Goal: Task Accomplishment & Management: Manage account settings

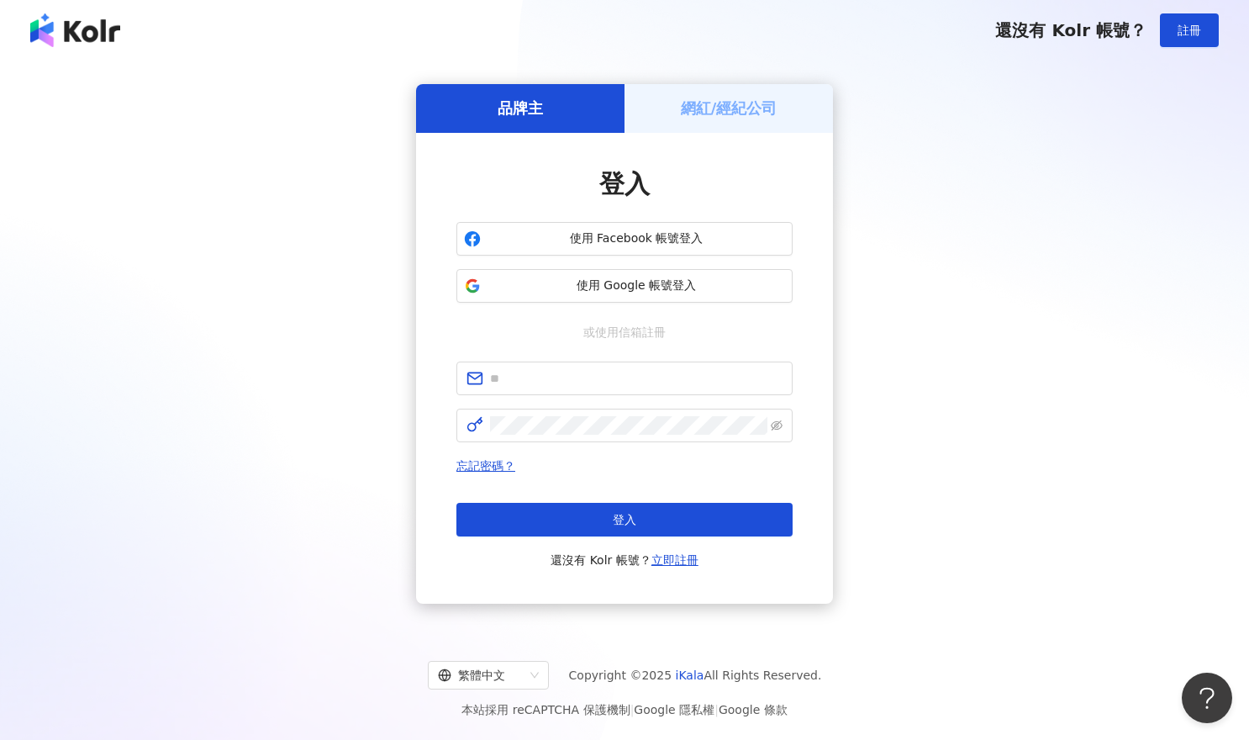
drag, startPoint x: 535, startPoint y: 106, endPoint x: 712, endPoint y: 109, distance: 176.6
click at [535, 106] on h5 "品牌主" at bounding box center [520, 108] width 45 height 21
click at [719, 109] on h5 "網紅/經紀公司" at bounding box center [729, 108] width 97 height 21
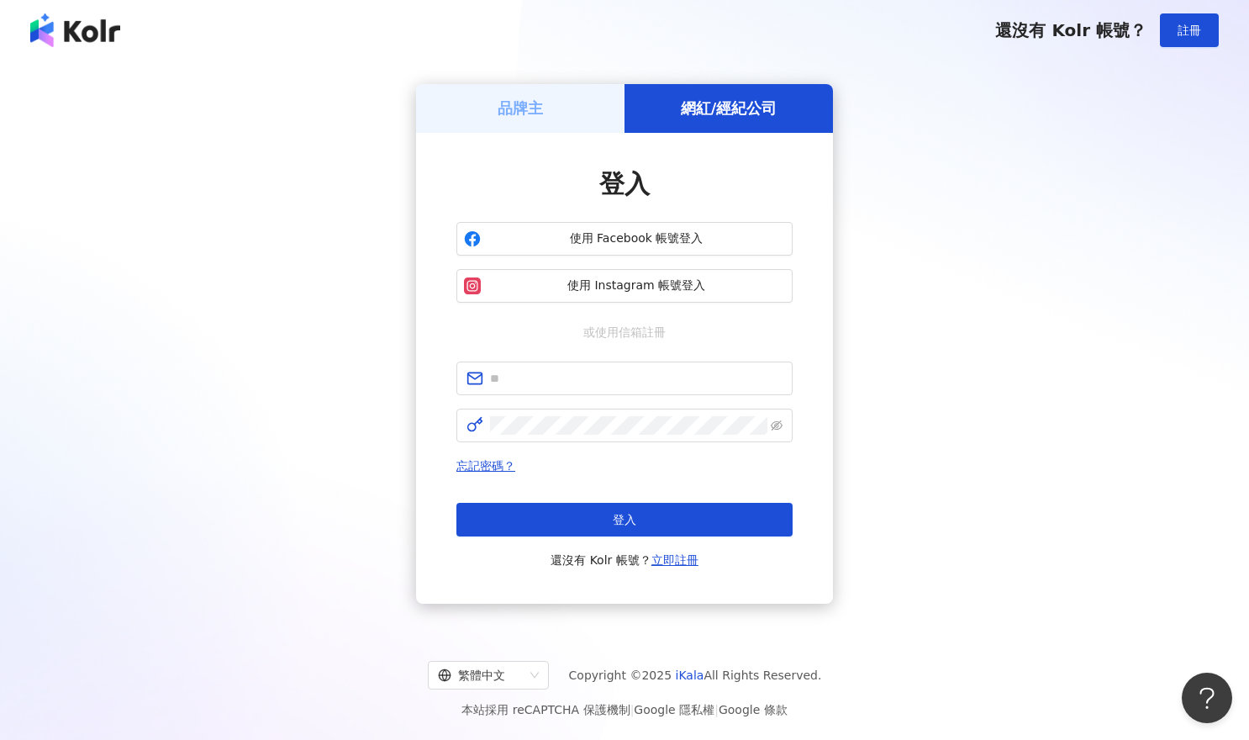
click at [550, 99] on div "品牌主" at bounding box center [520, 108] width 208 height 48
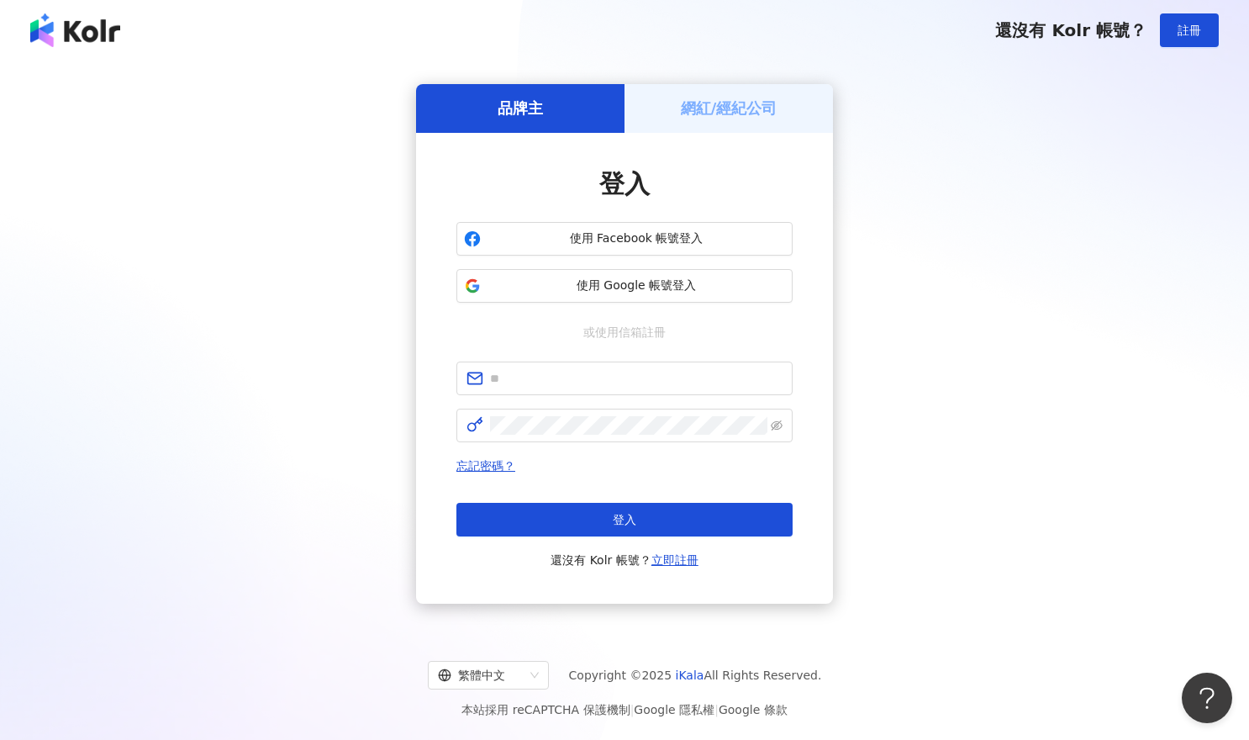
click at [485, 101] on div "品牌主" at bounding box center [520, 108] width 208 height 48
click at [718, 119] on div "網紅/經紀公司" at bounding box center [729, 108] width 208 height 48
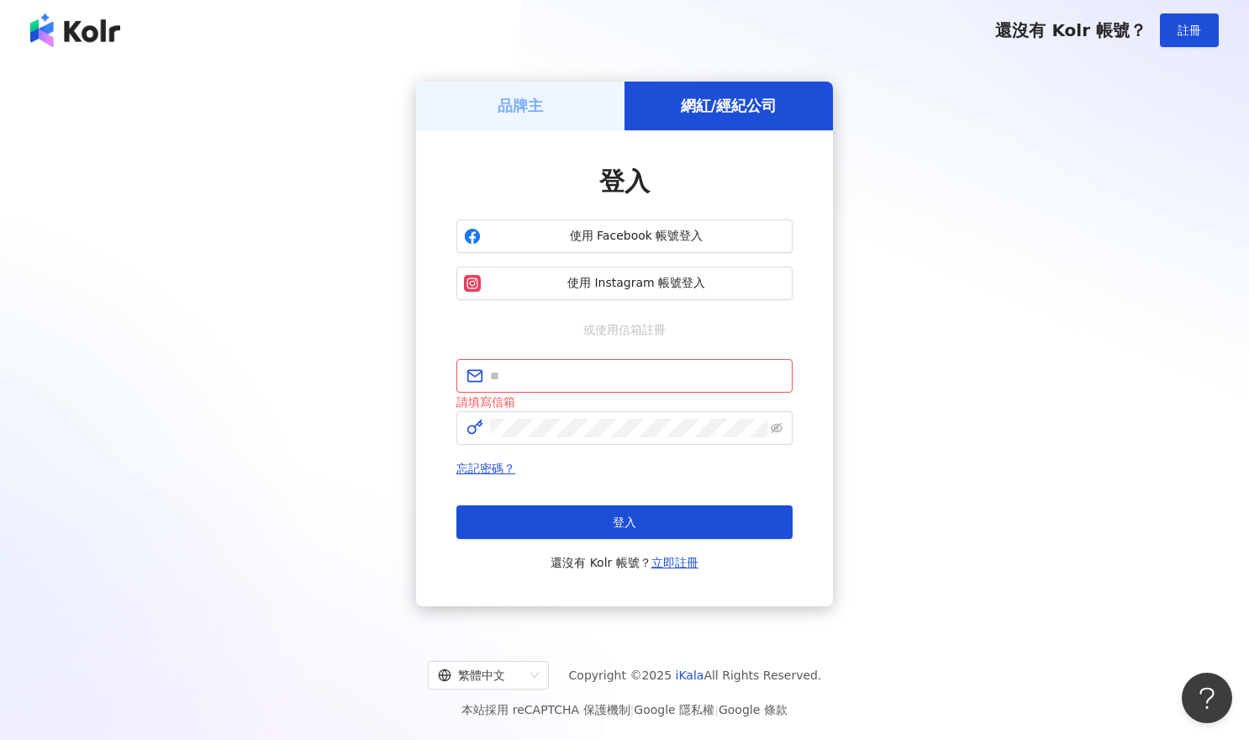
click at [561, 114] on div "品牌主" at bounding box center [520, 106] width 208 height 48
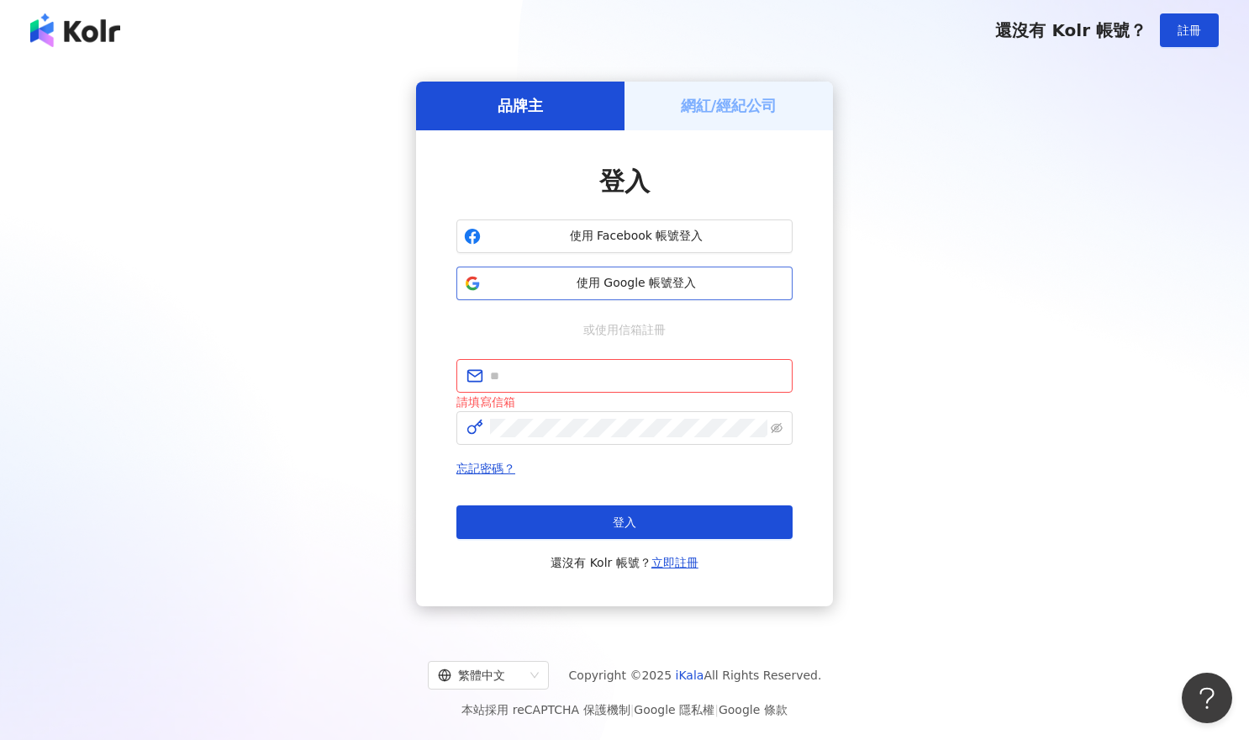
click at [649, 286] on span "使用 Google 帳號登入" at bounding box center [637, 283] width 298 height 17
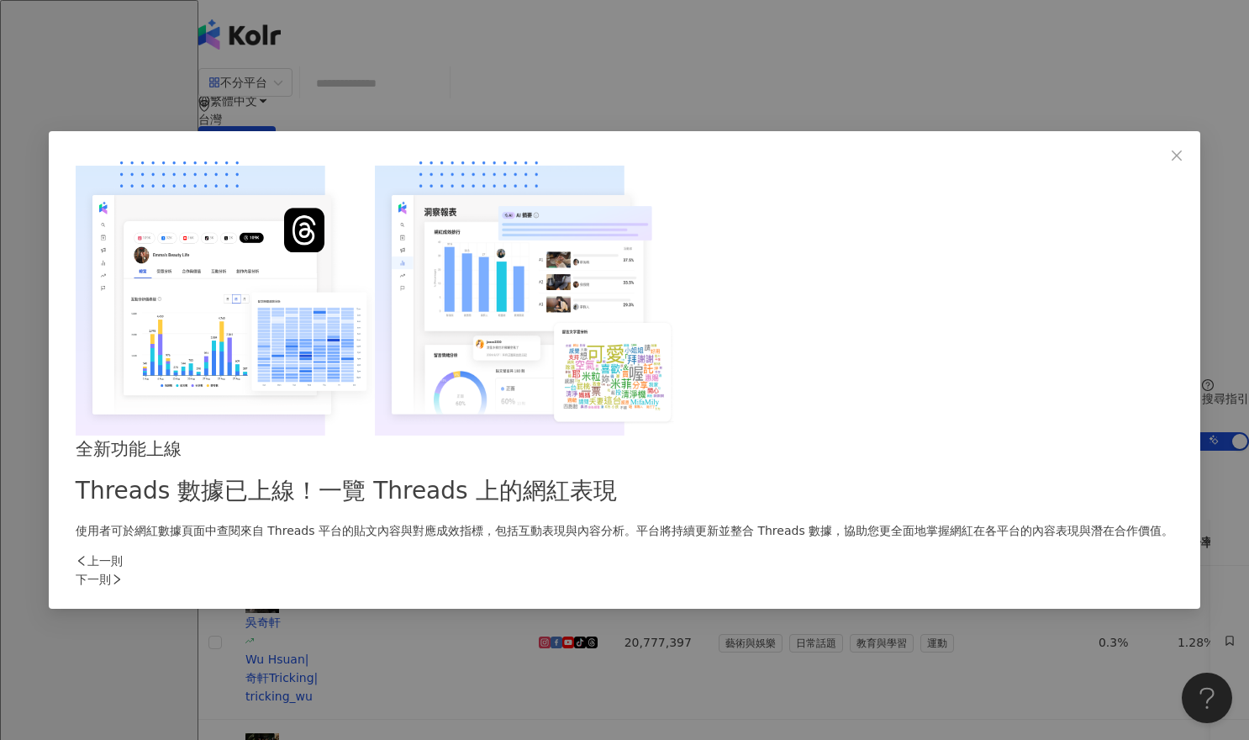
click at [923, 570] on div "下一則" at bounding box center [625, 579] width 1098 height 18
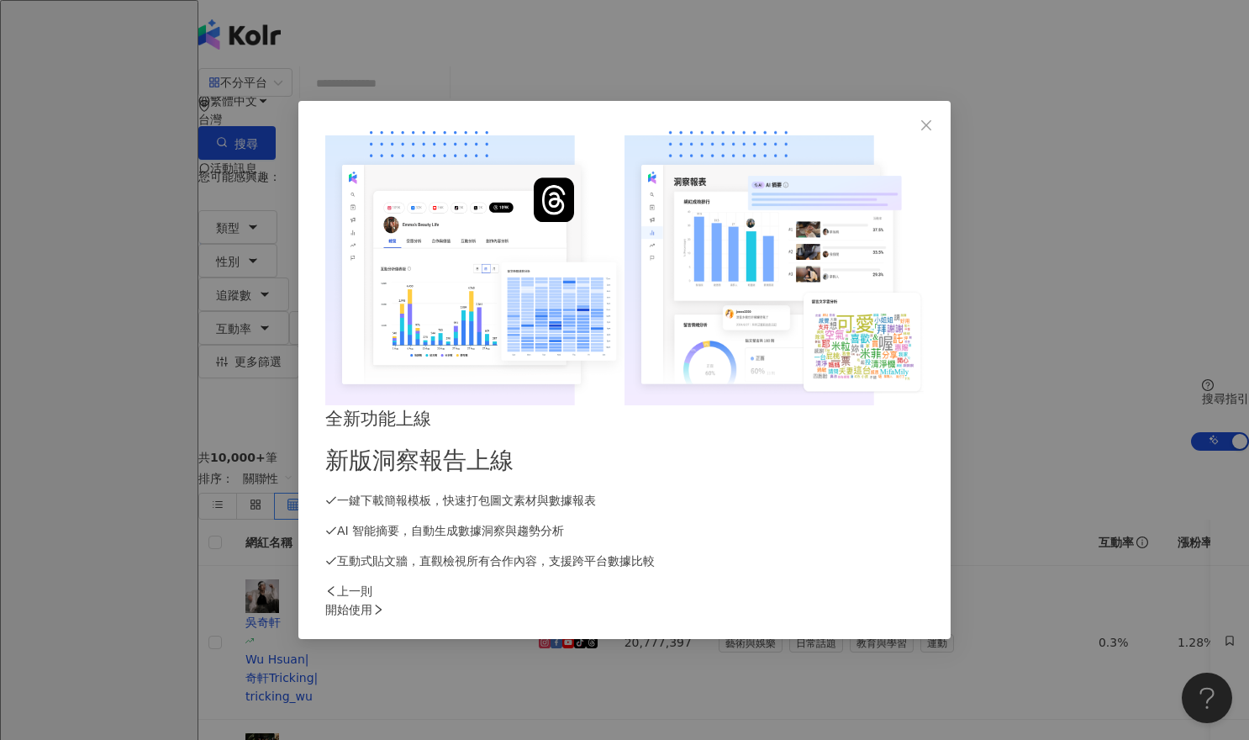
click at [924, 600] on div "開始使用" at bounding box center [624, 609] width 599 height 18
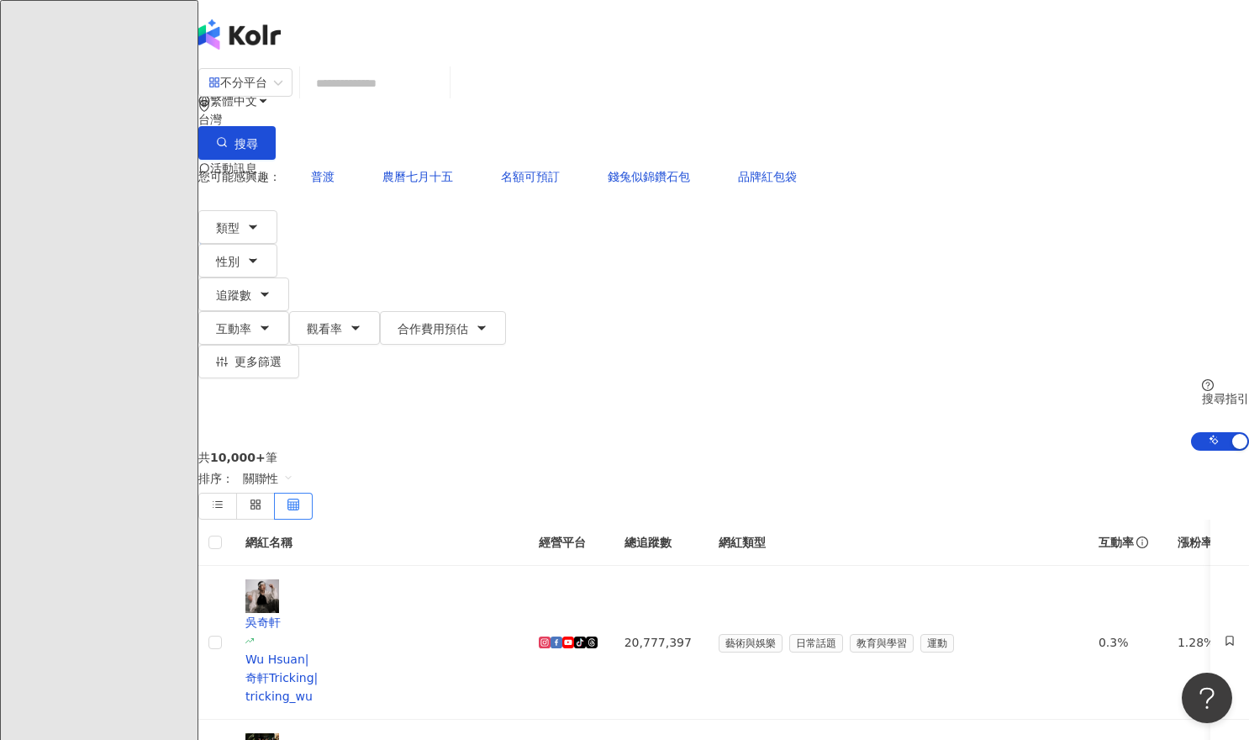
click at [612, 451] on div "共 10,000+ 筆 排序： 關聯性" at bounding box center [723, 485] width 1051 height 69
click at [683, 21] on div "繁體中文 活動訊息 D" at bounding box center [723, 134] width 1051 height 269
click at [437, 33] on div "繁體中文 活動訊息 D" at bounding box center [723, 134] width 1051 height 269
click at [232, 219] on span "D" at bounding box center [215, 236] width 34 height 34
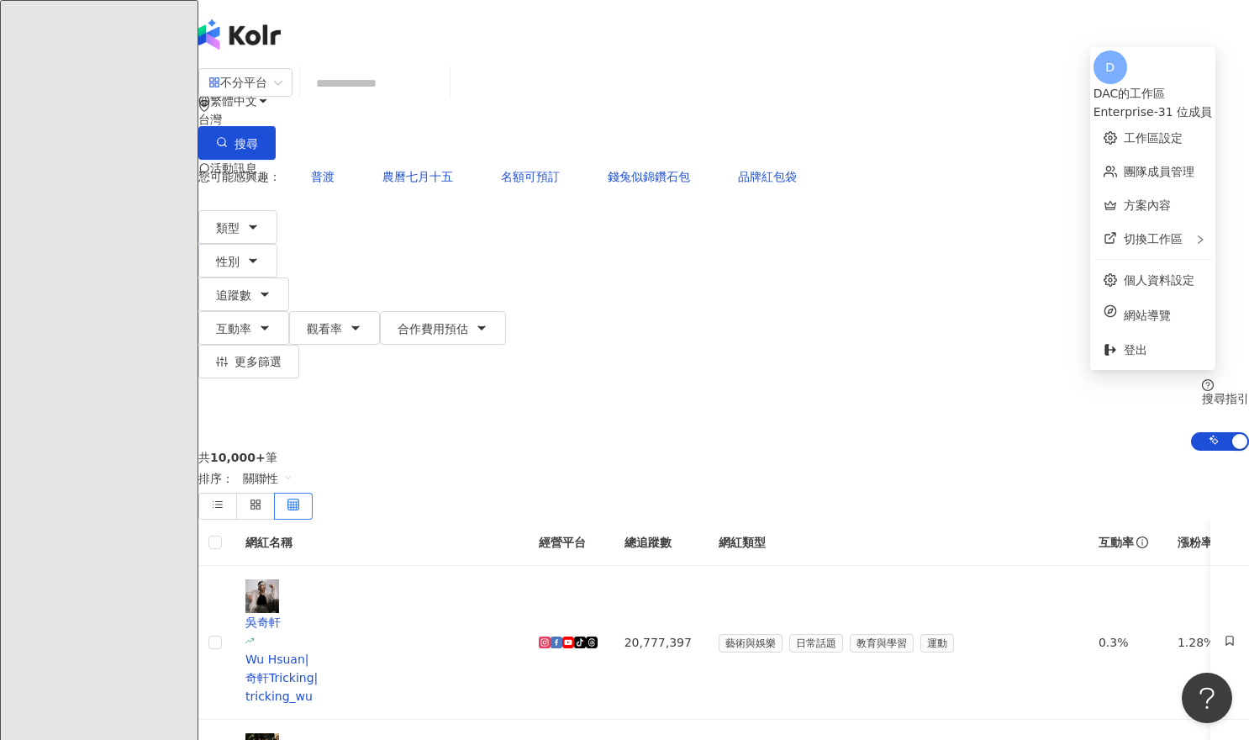
click at [1098, 103] on div "Enterprise - 31 位成員" at bounding box center [1153, 112] width 119 height 18
click at [1124, 165] on link "團隊成員管理" at bounding box center [1159, 171] width 71 height 13
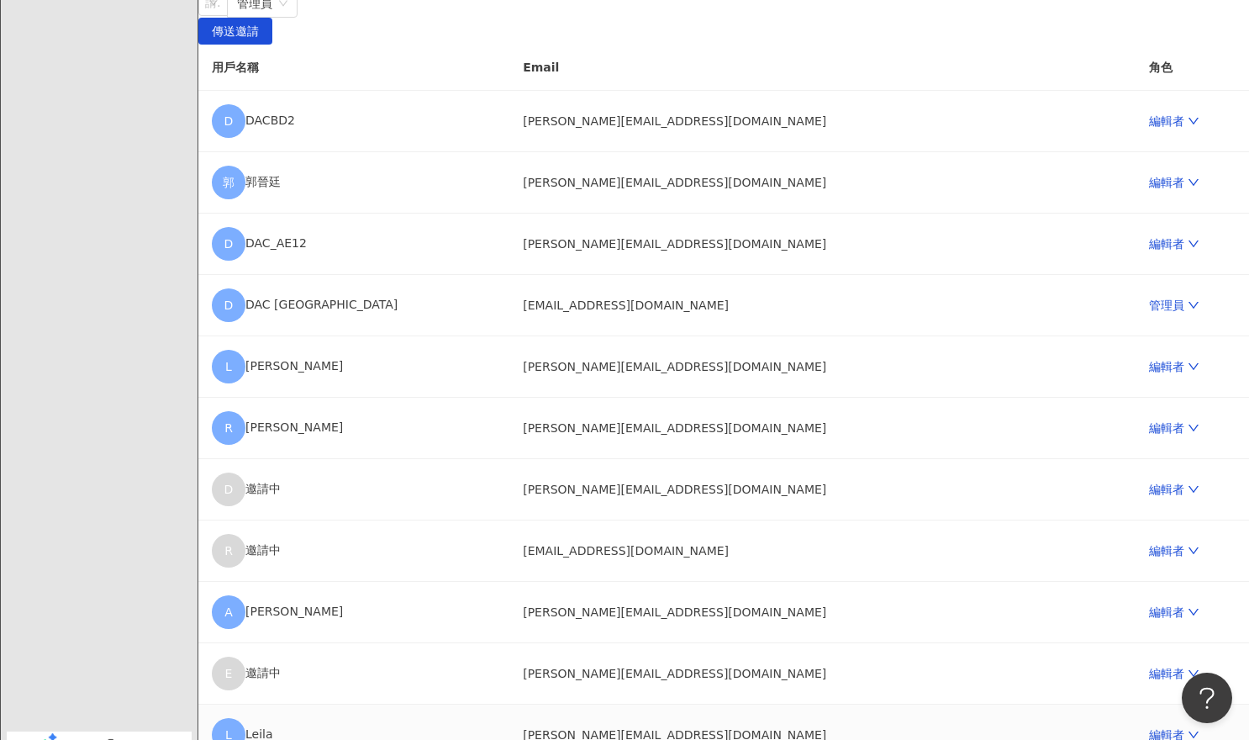
scroll to position [129, 0]
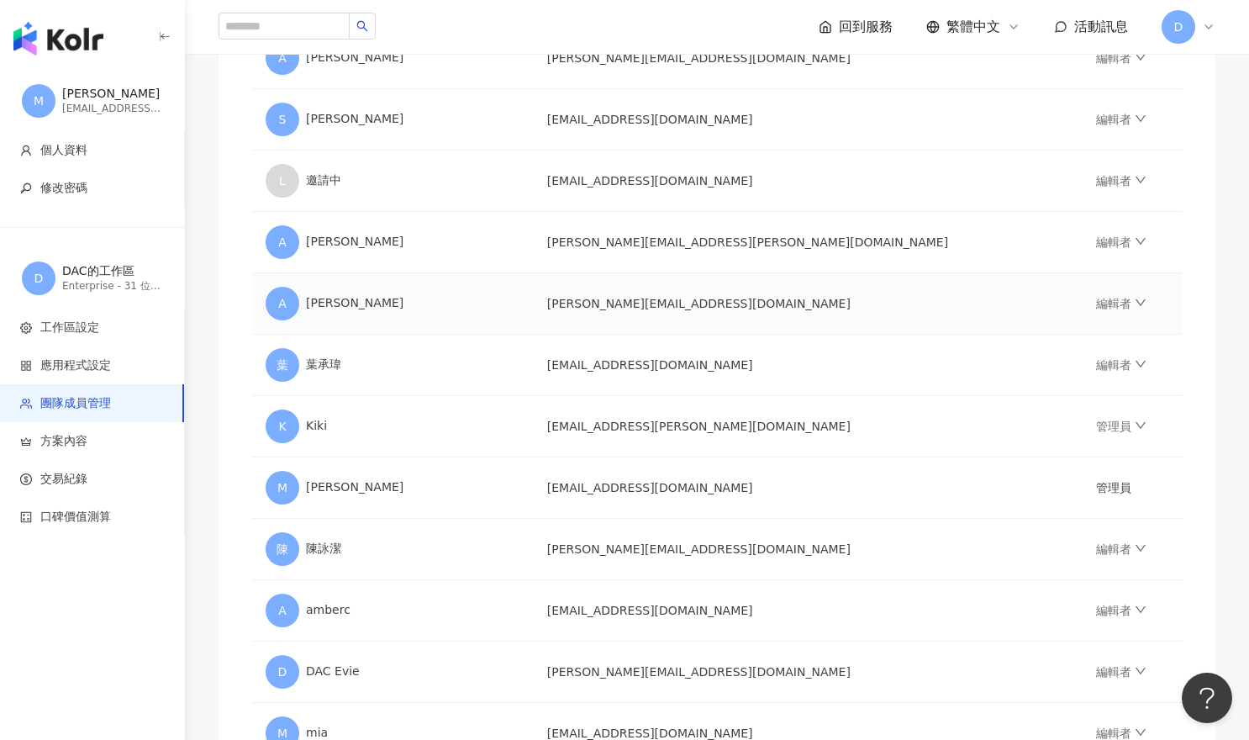
scroll to position [1112, 0]
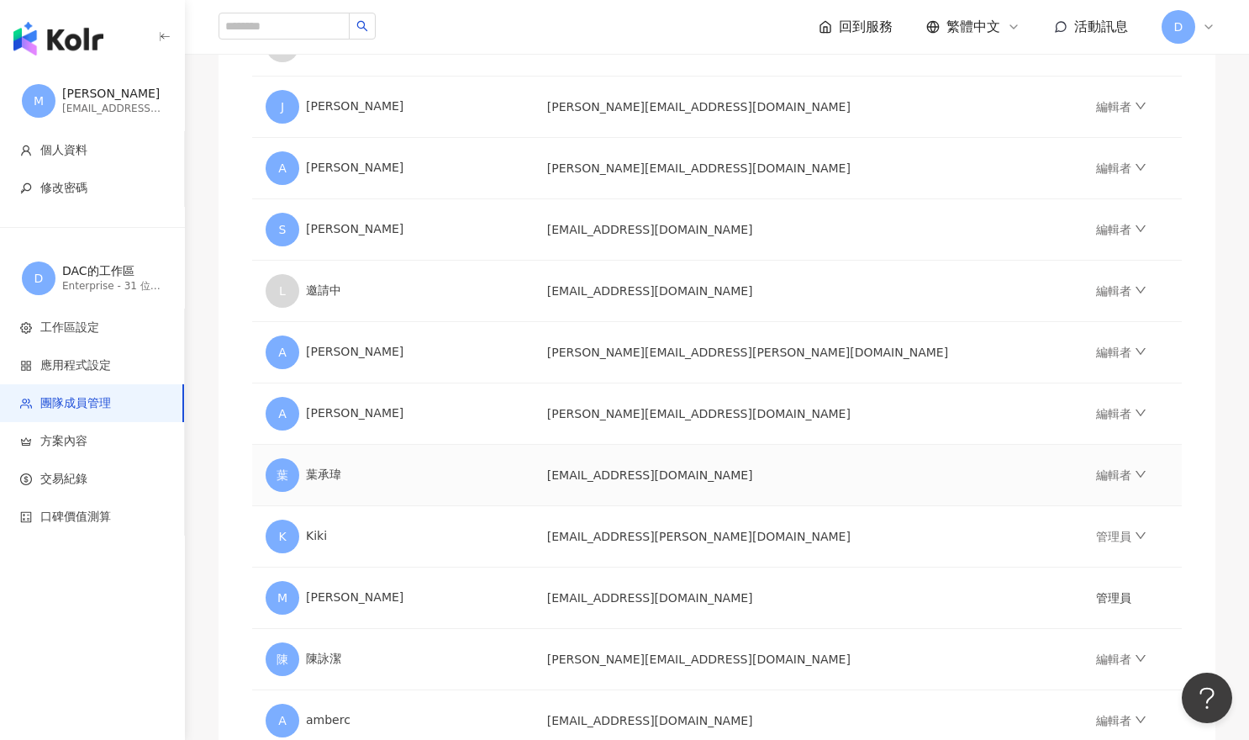
drag, startPoint x: 312, startPoint y: 475, endPoint x: 346, endPoint y: 473, distance: 33.7
click at [311, 476] on div "葉 葉承瑋" at bounding box center [393, 475] width 255 height 34
drag, startPoint x: 530, startPoint y: 463, endPoint x: 694, endPoint y: 480, distance: 164.8
click at [520, 463] on div "葉 葉承瑋" at bounding box center [393, 475] width 255 height 34
click at [696, 480] on td "[EMAIL_ADDRESS][DOMAIN_NAME]" at bounding box center [808, 475] width 549 height 61
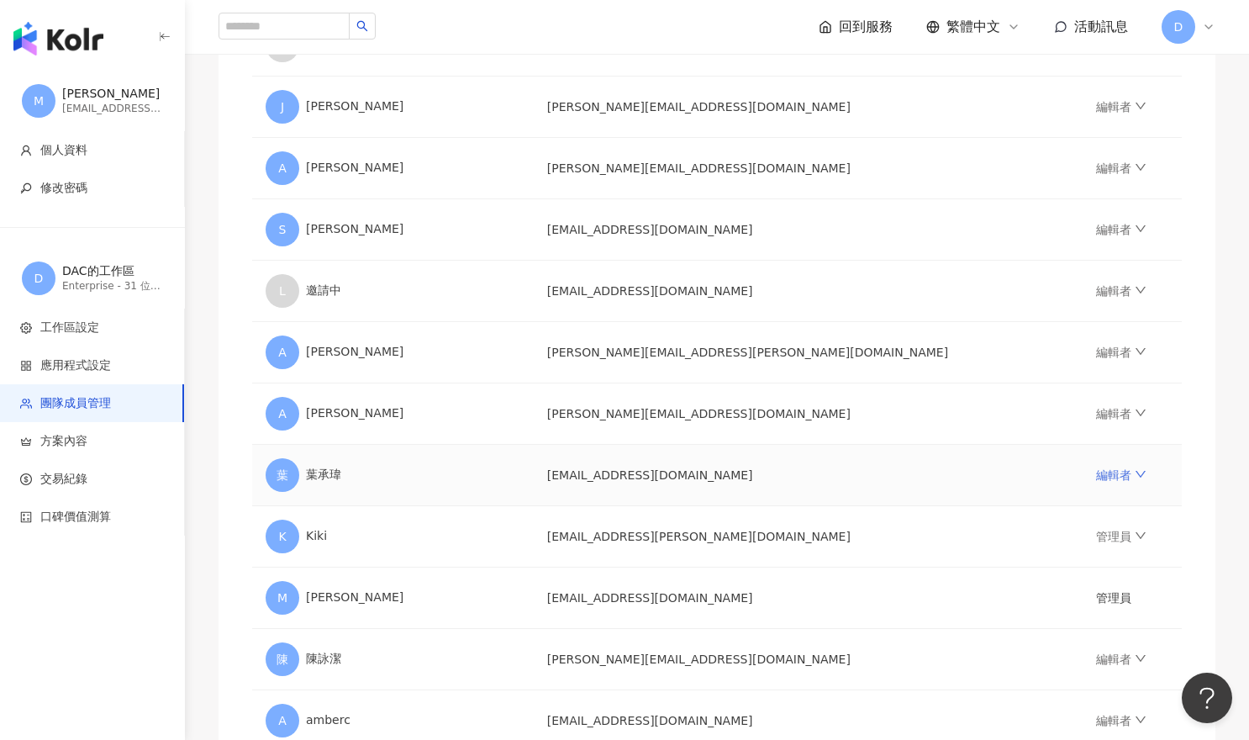
click at [1096, 474] on link "編輯者" at bounding box center [1121, 474] width 50 height 13
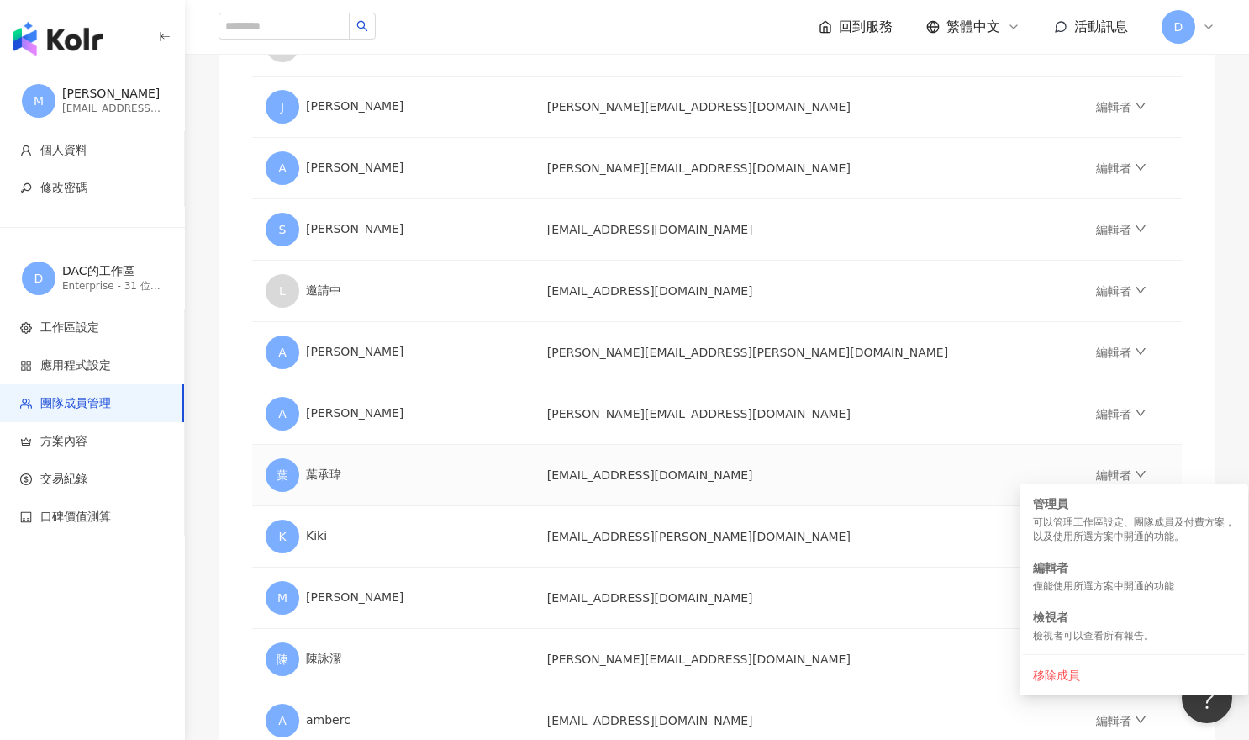
click at [790, 472] on td "[EMAIL_ADDRESS][DOMAIN_NAME]" at bounding box center [808, 475] width 549 height 61
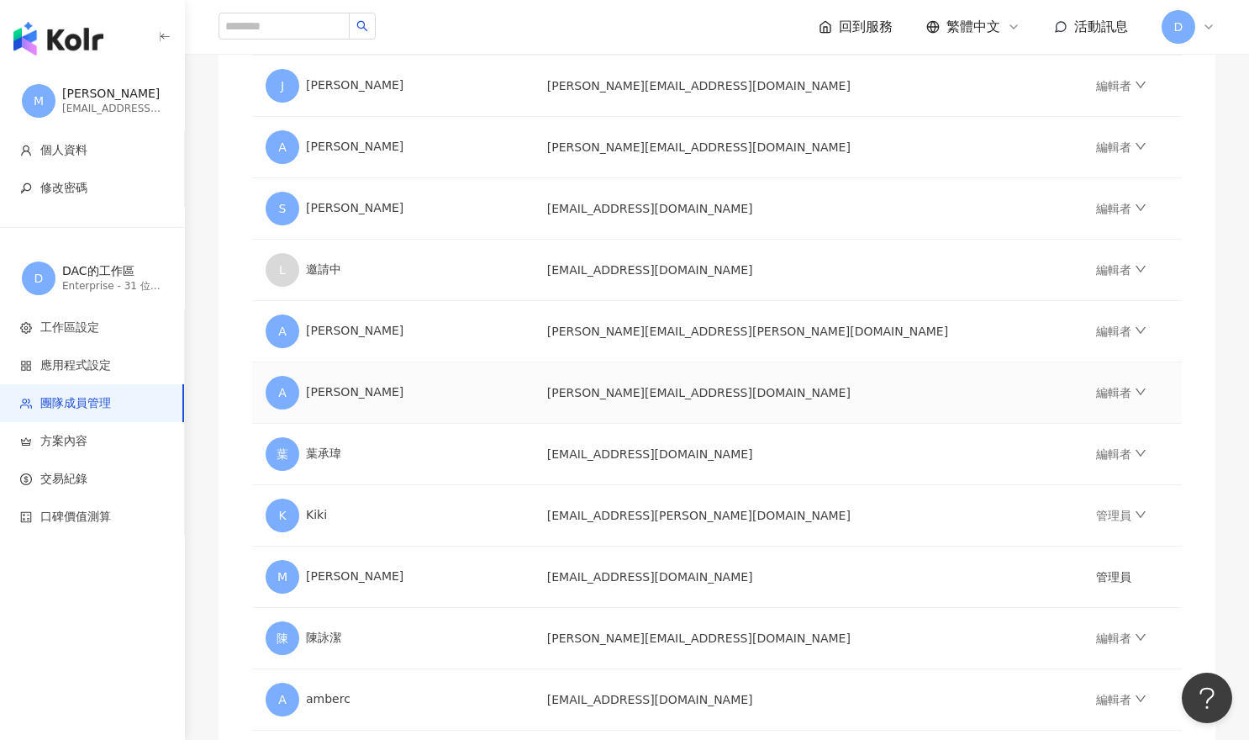
scroll to position [1140, 0]
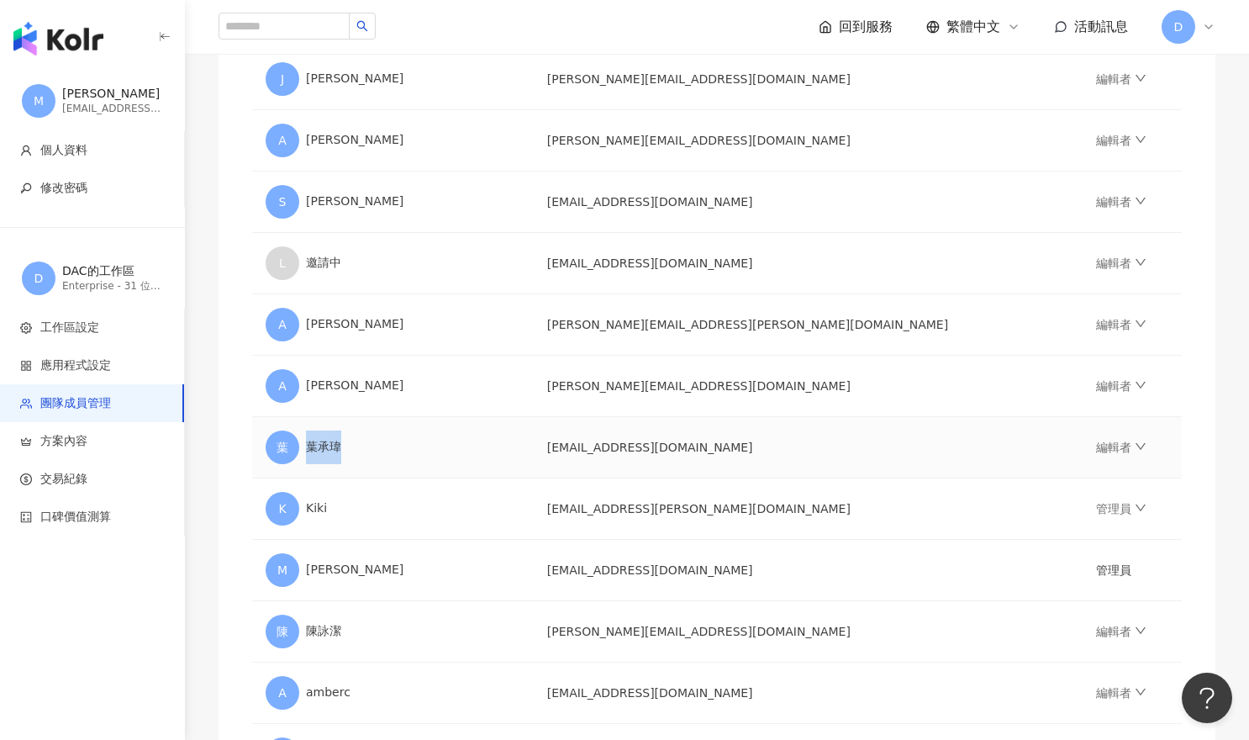
drag, startPoint x: 304, startPoint y: 446, endPoint x: 361, endPoint y: 446, distance: 56.3
click at [361, 446] on div "葉 葉承瑋" at bounding box center [393, 447] width 255 height 34
copy div "葉承瑋"
click at [456, 413] on td "A Angela Chen" at bounding box center [393, 386] width 282 height 61
click at [1135, 389] on icon "down" at bounding box center [1141, 385] width 12 height 12
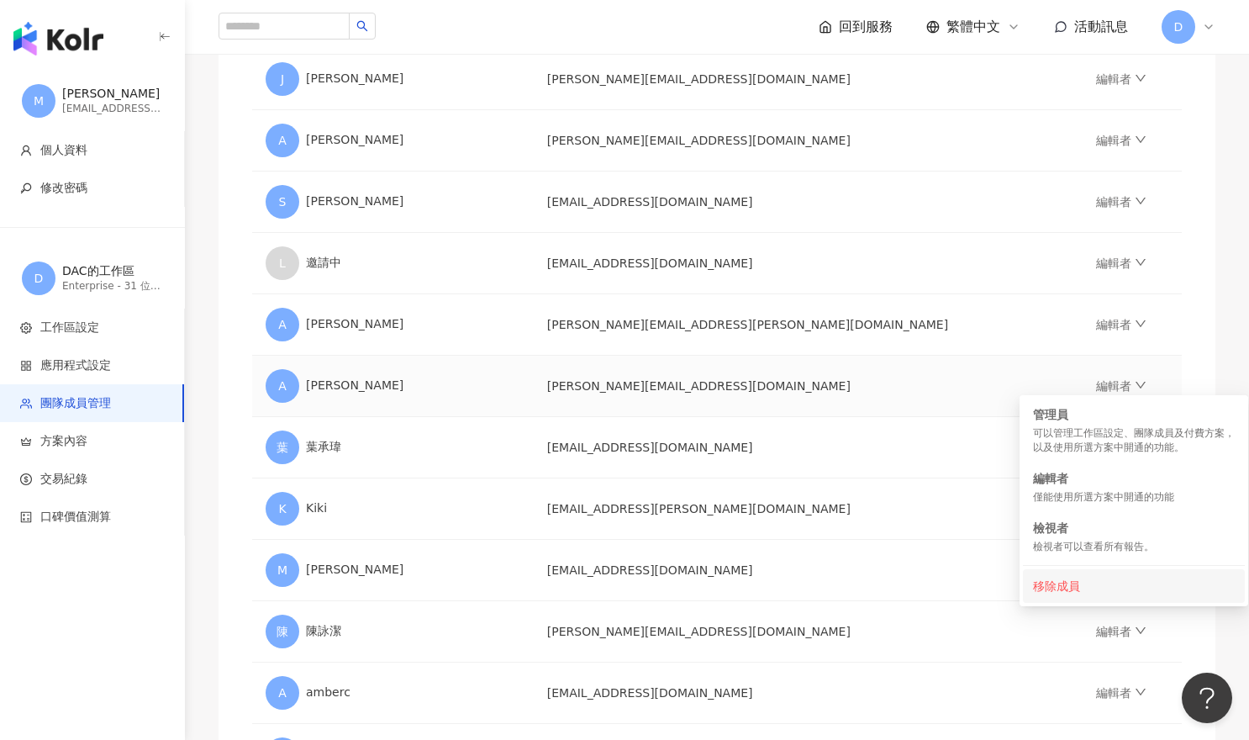
click at [1062, 581] on div "移除成員" at bounding box center [1134, 586] width 202 height 18
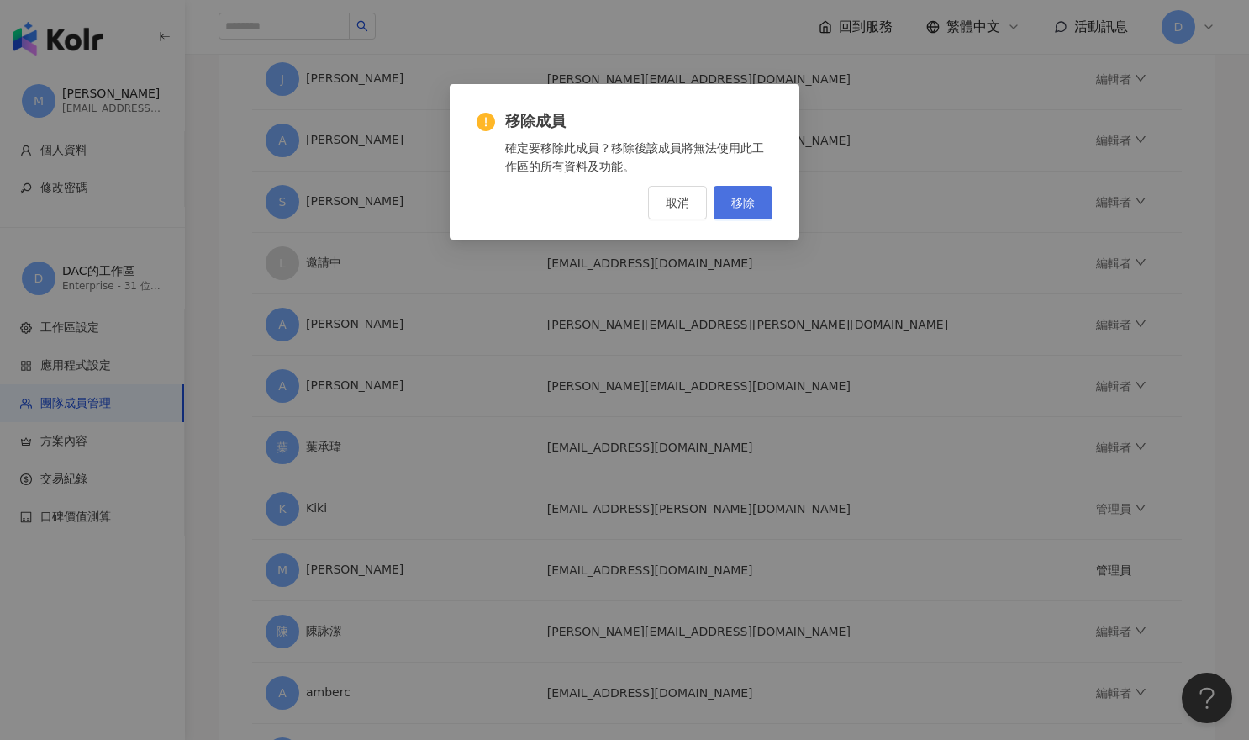
click at [741, 200] on span "移除" at bounding box center [743, 202] width 24 height 13
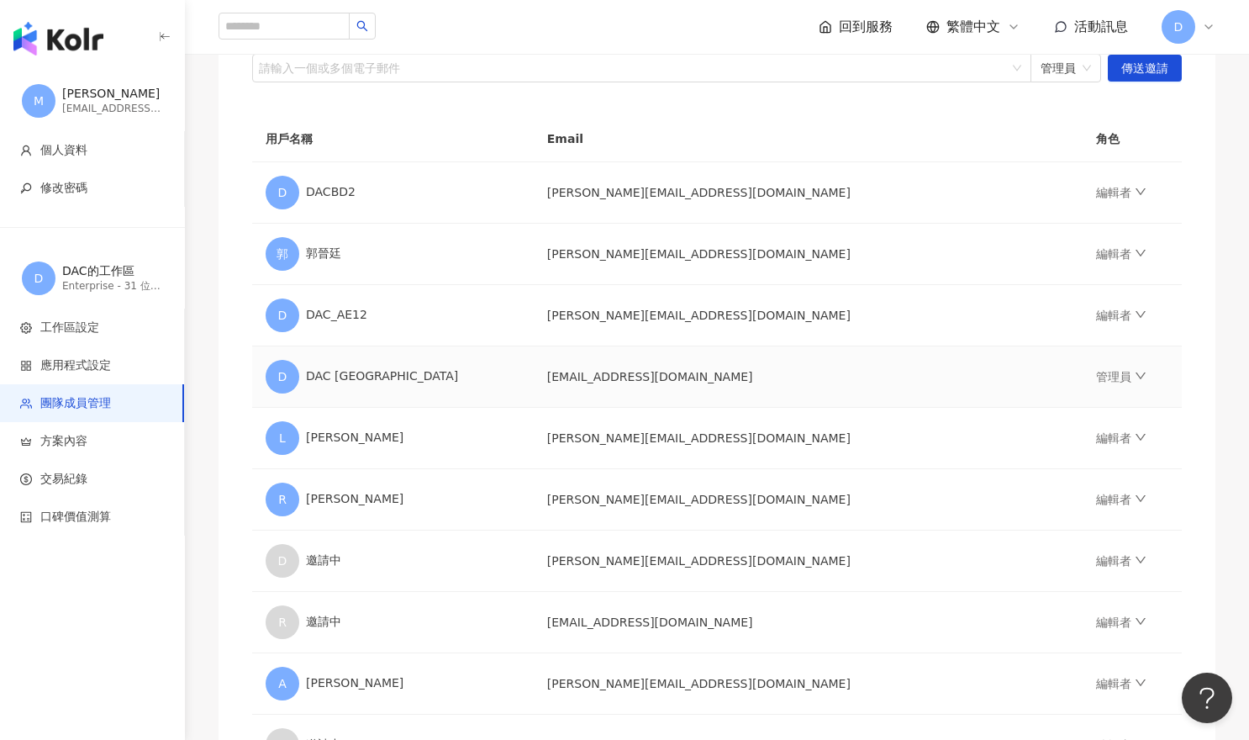
scroll to position [230, 0]
click at [460, 176] on div "D DACBD2" at bounding box center [393, 191] width 255 height 34
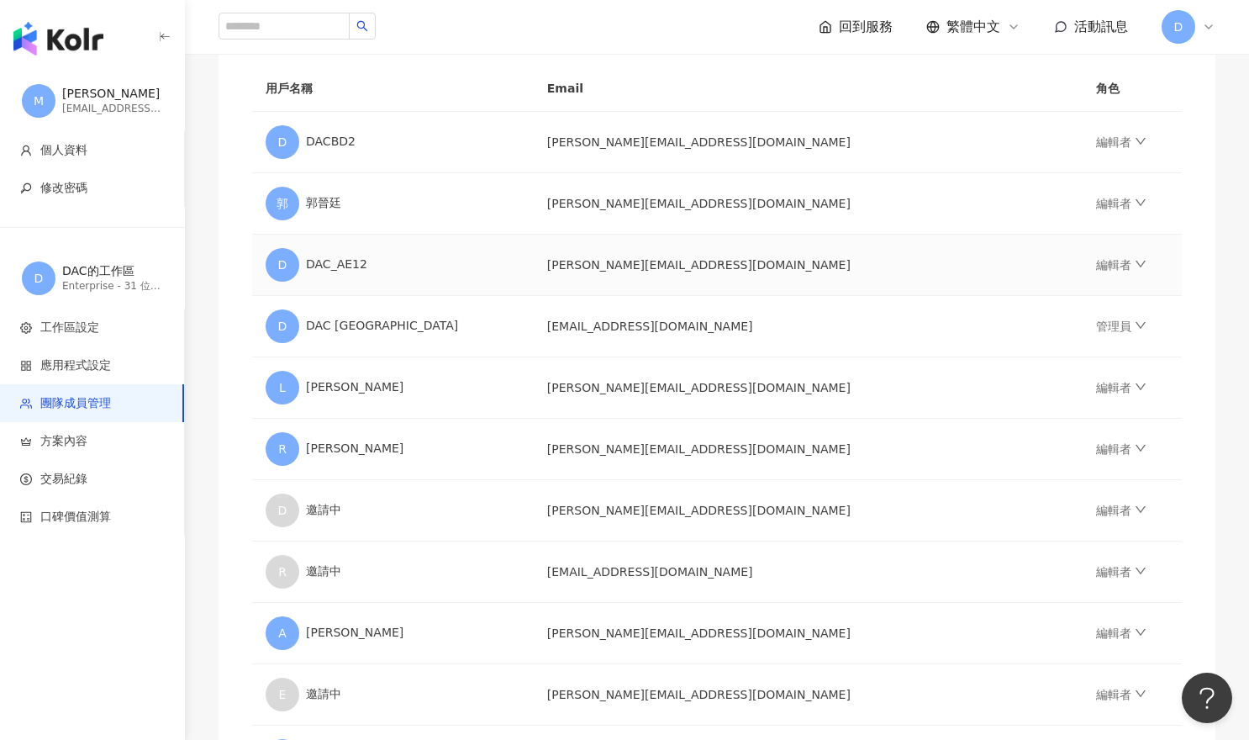
click at [430, 256] on div "D DAC_AE12" at bounding box center [393, 265] width 255 height 34
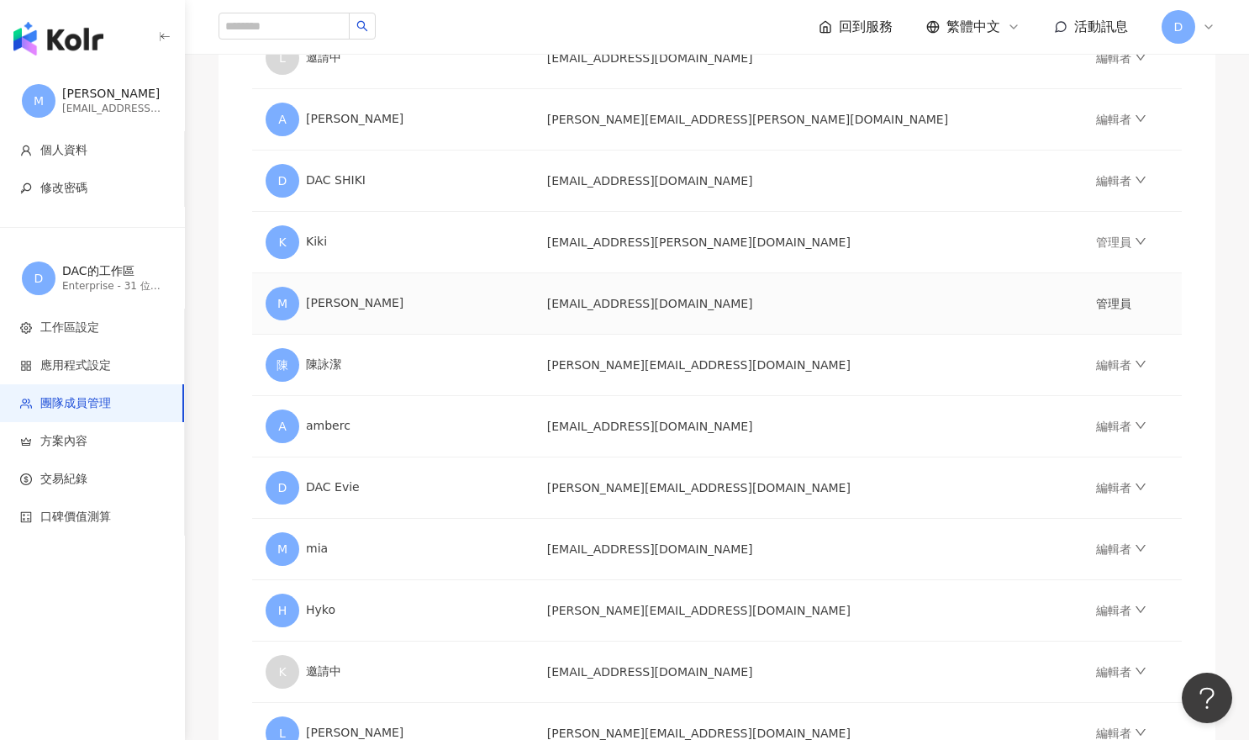
scroll to position [1340, 0]
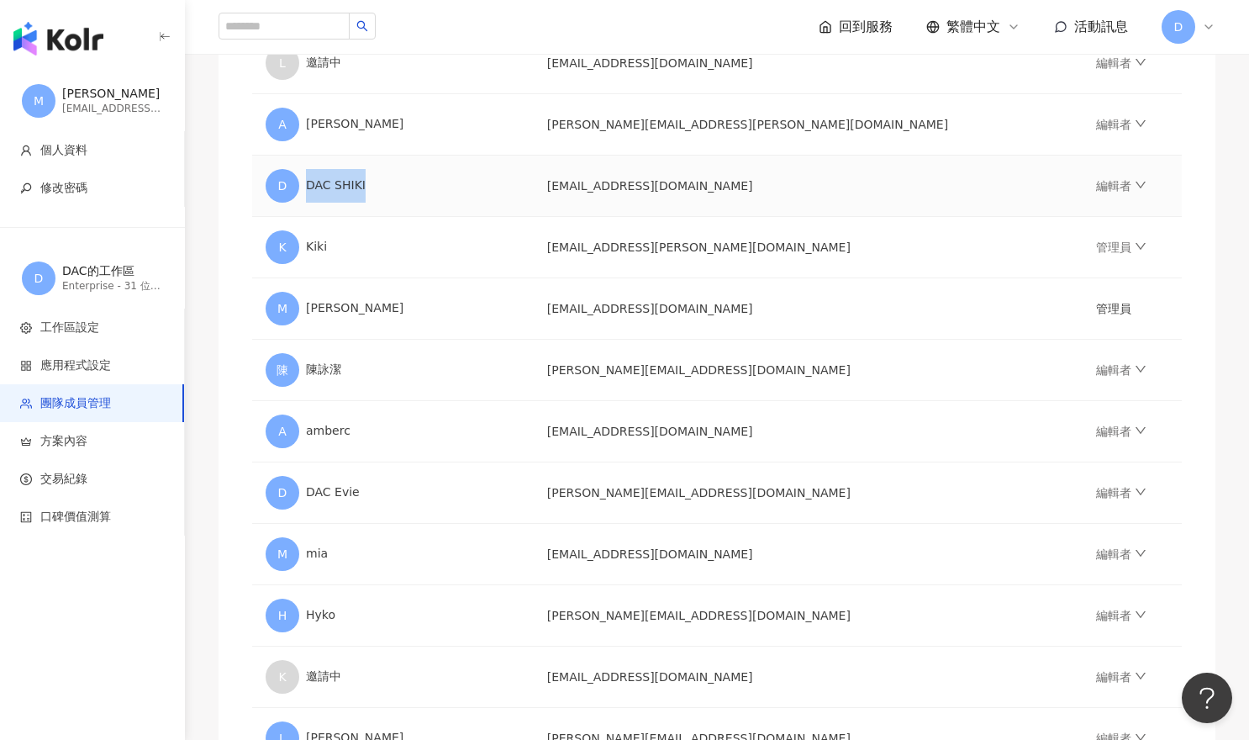
drag, startPoint x: 308, startPoint y: 184, endPoint x: 387, endPoint y: 184, distance: 79.0
click at [387, 184] on div "D DAC SHIKI" at bounding box center [393, 186] width 255 height 34
copy div "DAC SHIKI"
click at [448, 223] on td "K Kiki" at bounding box center [393, 247] width 282 height 61
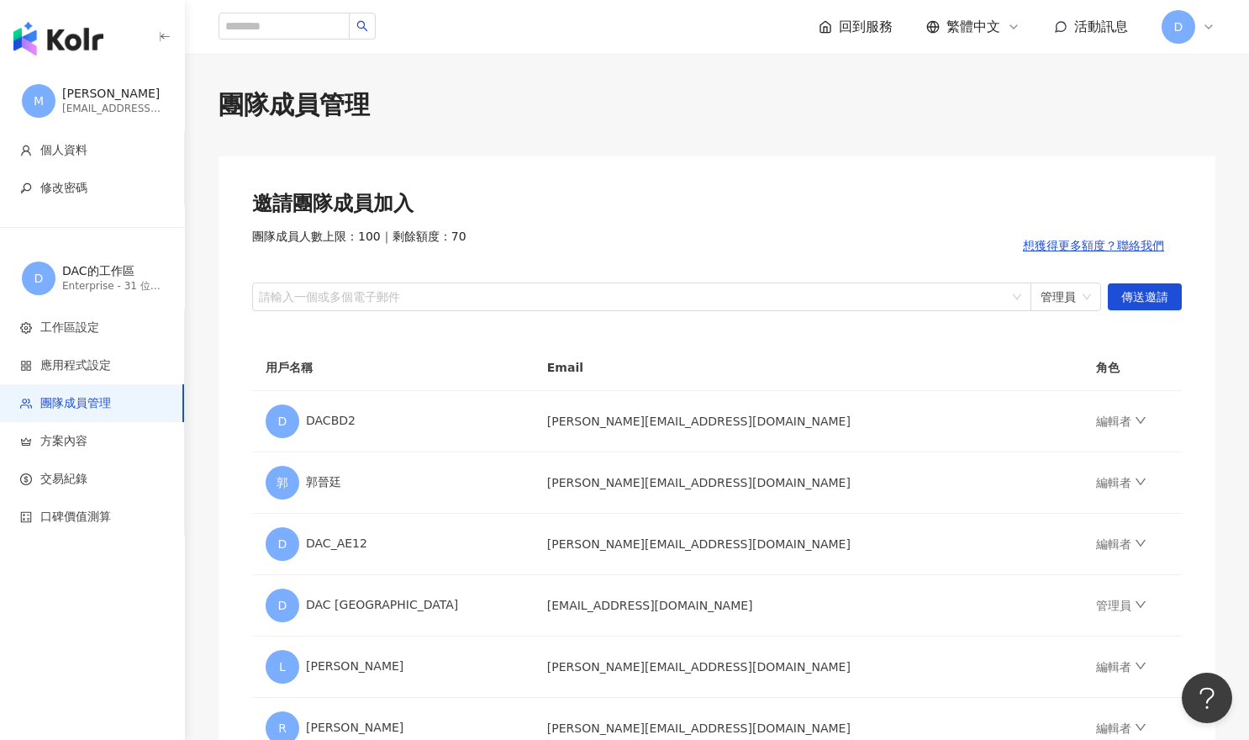
scroll to position [0, 0]
